Goal: Task Accomplishment & Management: Use online tool/utility

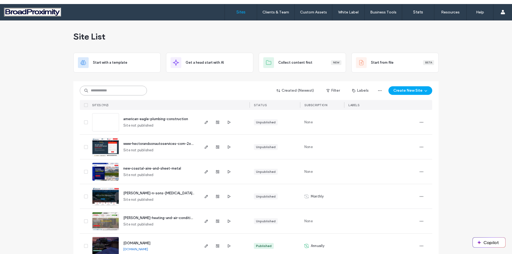
click at [89, 89] on input at bounding box center [113, 91] width 67 height 10
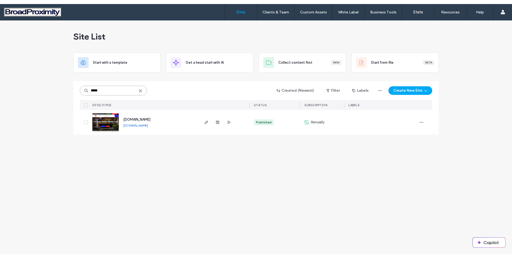
type input "*****"
click at [117, 122] on img at bounding box center [105, 131] width 26 height 37
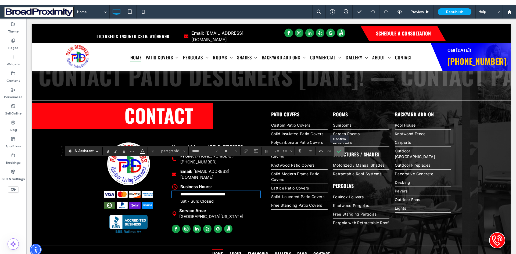
click at [341, 151] on icon "Confirm" at bounding box center [339, 151] width 4 height 4
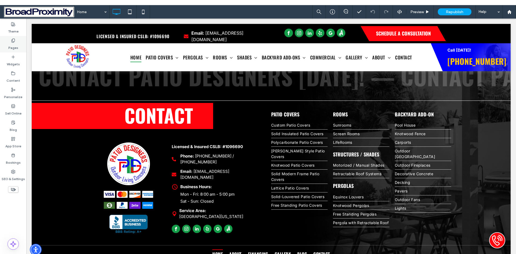
click at [10, 46] on label "Pages" at bounding box center [13, 47] width 10 height 8
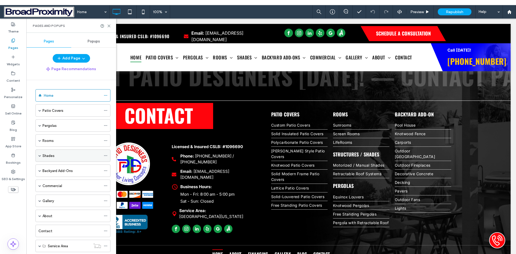
scroll to position [69, 0]
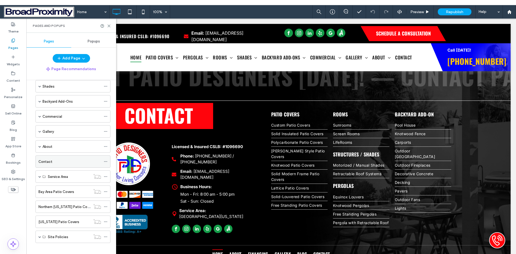
click at [45, 162] on label "Contact" at bounding box center [45, 161] width 14 height 9
click at [109, 26] on icon at bounding box center [109, 26] width 4 height 4
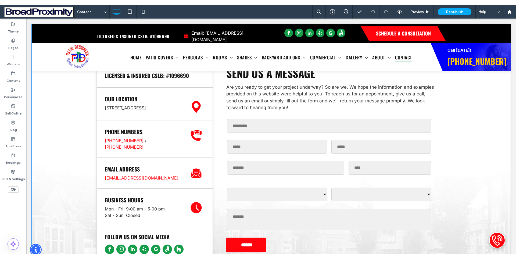
scroll to position [242, 0]
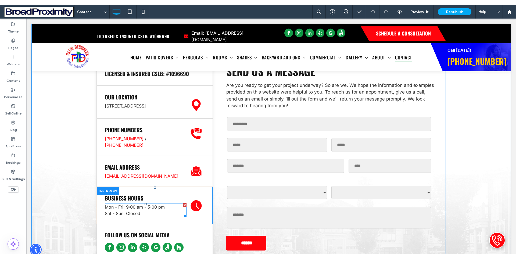
click at [127, 205] on span "Mon - Fri: 9:00 am - 5:00 pm Sat - Sun: Closed" at bounding box center [135, 210] width 60 height 12
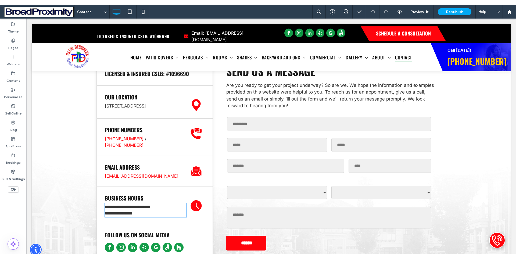
type input "*****"
type input "**"
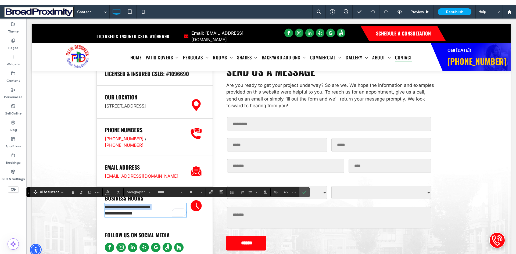
click at [126, 205] on span "**********" at bounding box center [128, 210] width 46 height 10
click at [304, 192] on icon "Confirm" at bounding box center [304, 192] width 4 height 4
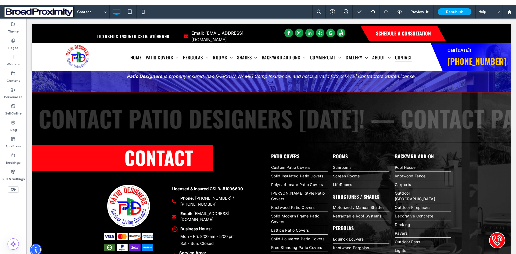
scroll to position [638, 0]
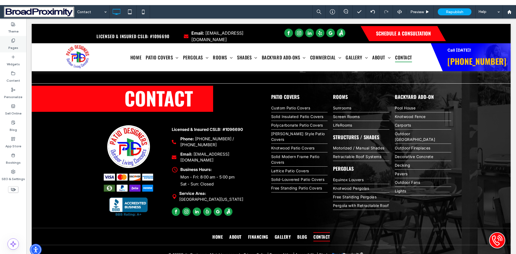
click at [17, 46] on label "Pages" at bounding box center [13, 47] width 10 height 8
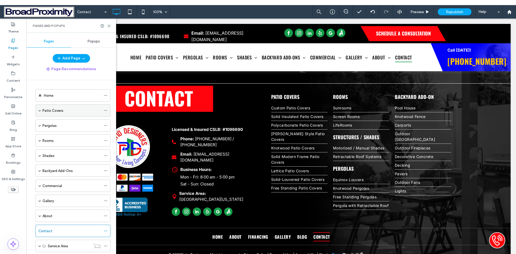
click at [40, 110] on span at bounding box center [39, 110] width 3 height 3
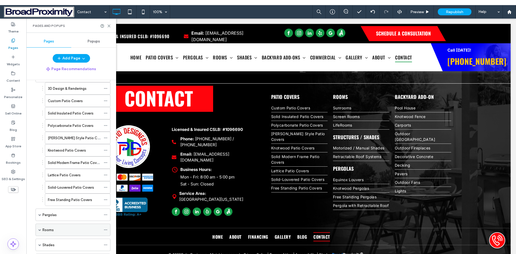
scroll to position [134, 0]
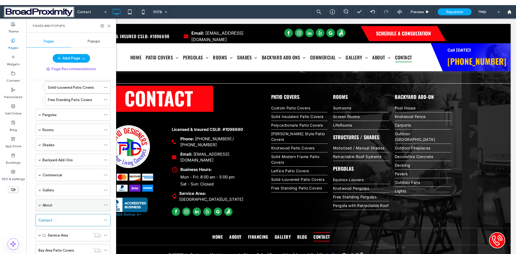
click at [39, 206] on span at bounding box center [39, 205] width 3 height 3
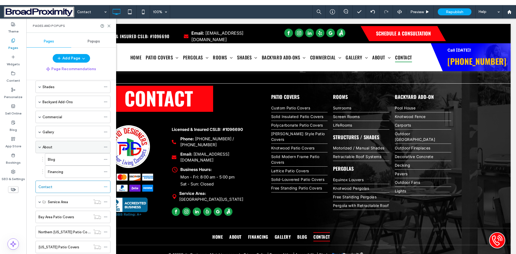
scroll to position [215, 0]
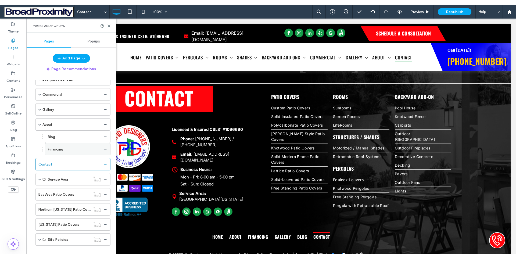
click at [56, 148] on label "Financing" at bounding box center [55, 149] width 15 height 9
click at [109, 25] on use at bounding box center [109, 26] width 2 height 2
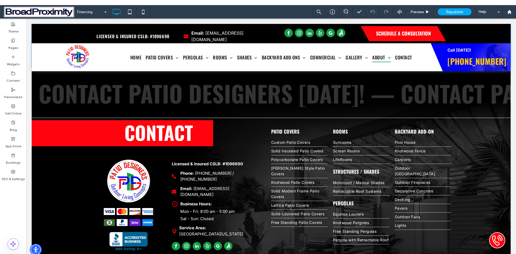
scroll to position [188, 0]
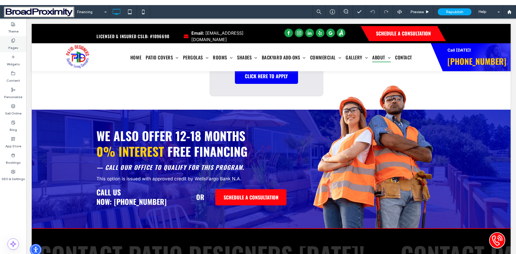
click at [13, 47] on label "Pages" at bounding box center [13, 47] width 10 height 8
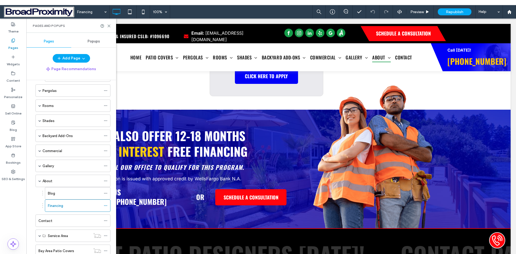
scroll to position [161, 0]
click at [60, 190] on div "Blog" at bounding box center [74, 191] width 53 height 6
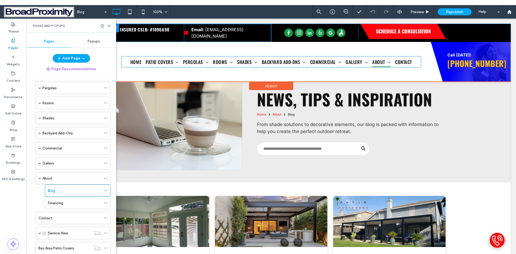
scroll to position [27, 0]
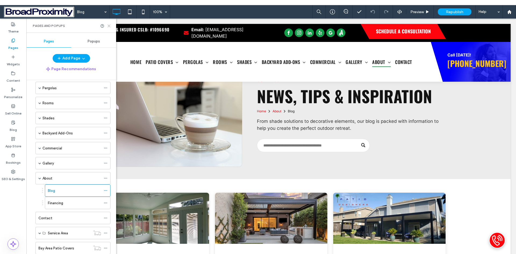
click at [109, 25] on icon at bounding box center [109, 26] width 4 height 4
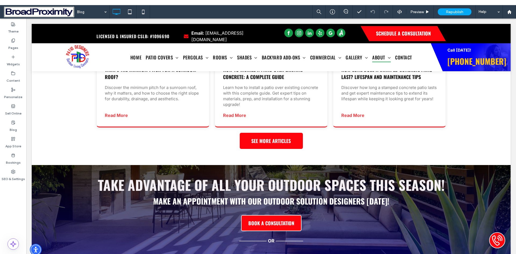
scroll to position [322, 0]
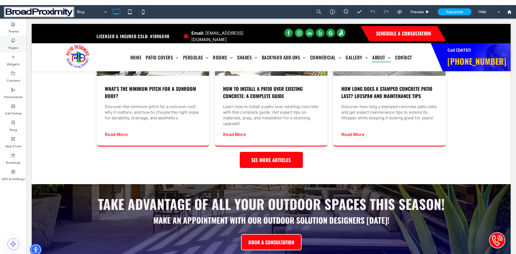
click at [13, 46] on label "Pages" at bounding box center [13, 47] width 10 height 8
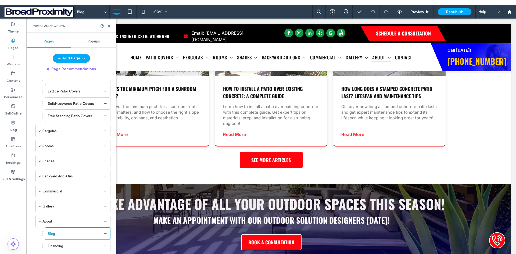
scroll to position [134, 0]
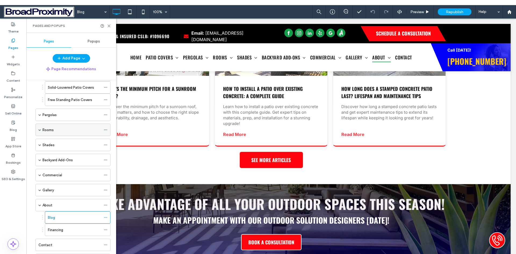
click at [39, 131] on span at bounding box center [39, 129] width 3 height 3
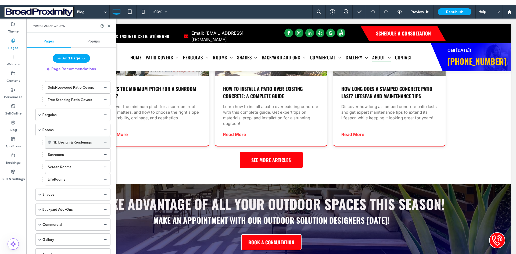
click at [58, 141] on label "3D Design & Renderings" at bounding box center [72, 142] width 39 height 9
click at [56, 141] on label "3D Design & Renderings" at bounding box center [72, 142] width 39 height 9
click at [63, 142] on label "3D Design & Renderings" at bounding box center [72, 142] width 39 height 9
click at [59, 153] on label "Sunrooms" at bounding box center [56, 154] width 16 height 9
click at [62, 142] on label "3D Design & Renderings" at bounding box center [72, 142] width 39 height 9
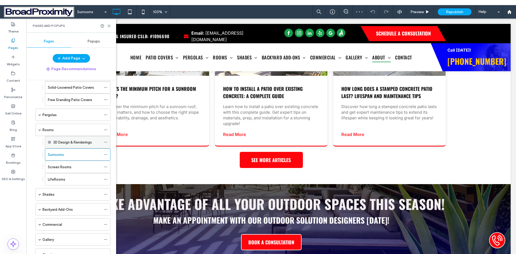
click at [49, 141] on use at bounding box center [49, 141] width 3 height 3
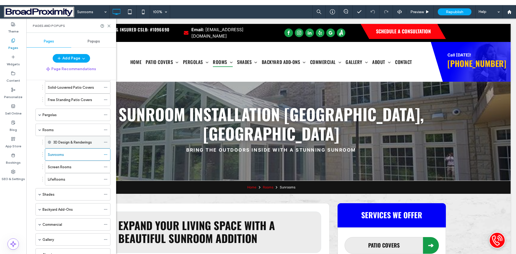
click at [75, 142] on label "3D Design & Renderings" at bounding box center [72, 142] width 39 height 9
click at [109, 26] on use at bounding box center [109, 26] width 2 height 2
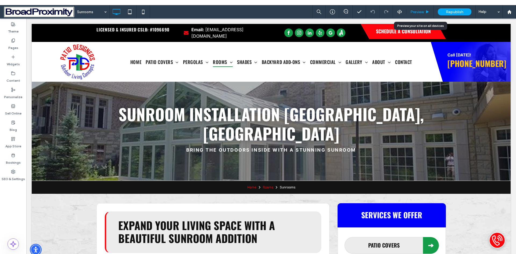
drag, startPoint x: 415, startPoint y: 9, endPoint x: 309, endPoint y: 21, distance: 106.2
click at [415, 10] on span "Preview" at bounding box center [416, 12] width 13 height 5
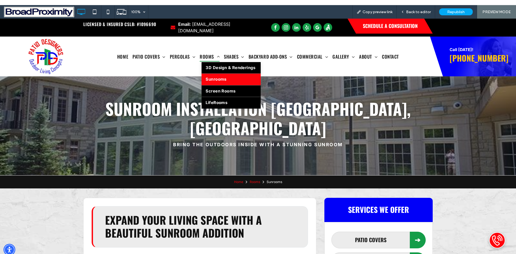
click at [216, 55] on span at bounding box center [217, 57] width 6 height 5
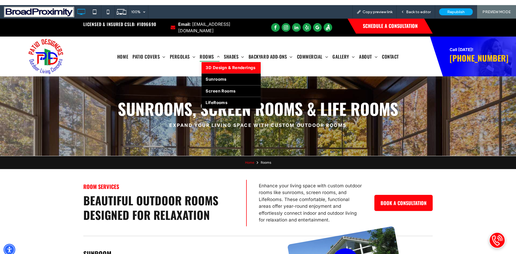
click at [212, 65] on span "3D Design & Renderings" at bounding box center [231, 68] width 50 height 6
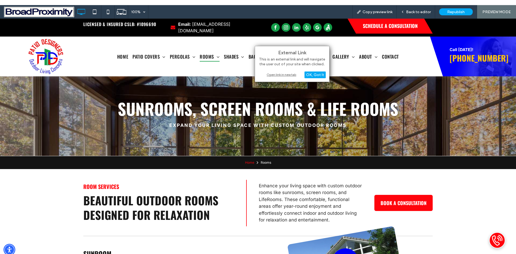
click at [284, 74] on div "Open link in new tab" at bounding box center [291, 75] width 67 height 6
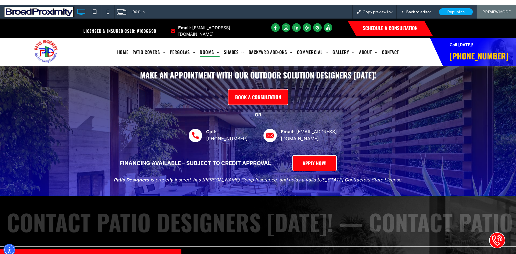
scroll to position [645, 0]
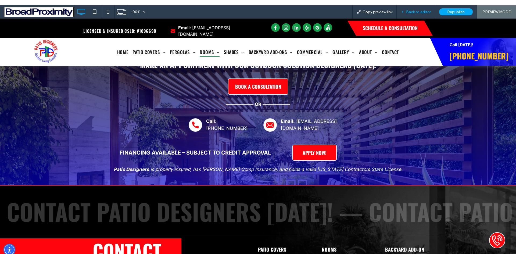
click at [422, 12] on span "Back to editor" at bounding box center [418, 12] width 25 height 5
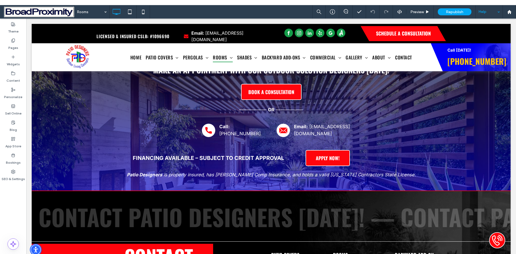
click at [483, 13] on div "Help" at bounding box center [488, 11] width 27 height 13
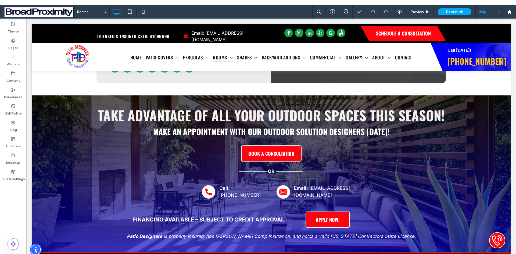
scroll to position [500, 0]
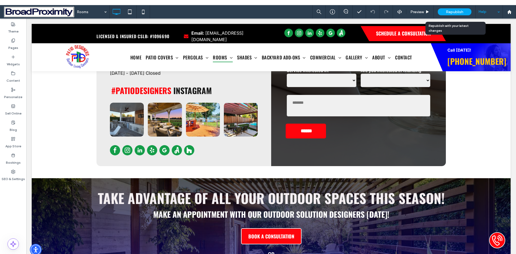
click at [446, 10] on span "Republish" at bounding box center [454, 12] width 17 height 5
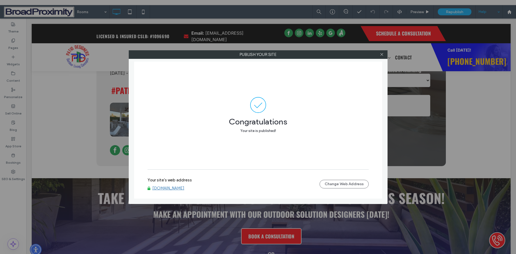
click at [384, 52] on div at bounding box center [382, 55] width 8 height 8
click at [382, 55] on icon at bounding box center [382, 54] width 4 height 4
